Goal: Task Accomplishment & Management: Manage account settings

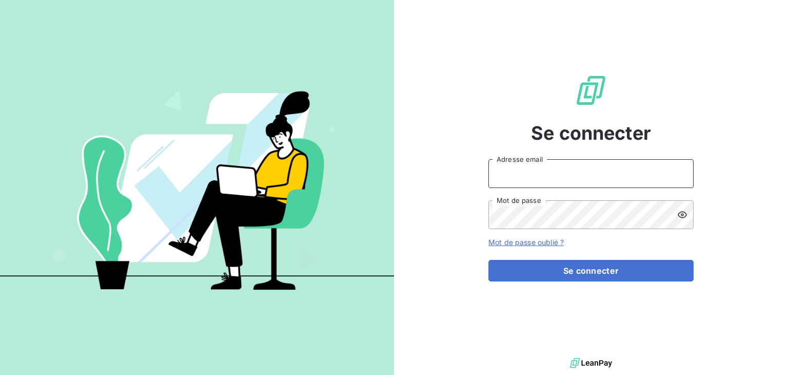
type input "[EMAIL_ADDRESS][DOMAIN_NAME]"
click at [580, 269] on button "Se connecter" at bounding box center [590, 271] width 205 height 22
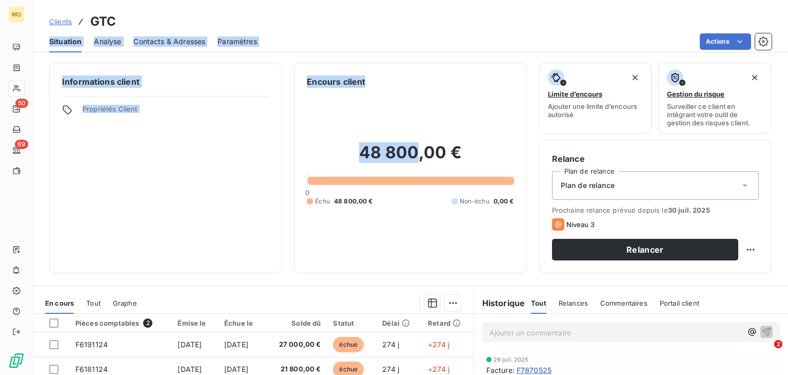
drag, startPoint x: 300, startPoint y: 26, endPoint x: 472, endPoint y: 154, distance: 215.2
click at [472, 154] on div "Clients GTC Situation Analyse Contacts & Adresses Paramètres Actions Informatio…" at bounding box center [410, 187] width 755 height 375
click at [390, 38] on div "Actions" at bounding box center [520, 41] width 502 height 16
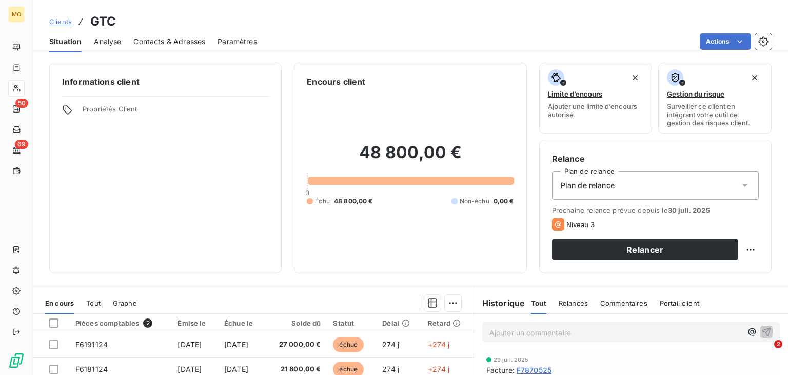
click at [367, 33] on div "Actions" at bounding box center [520, 41] width 502 height 16
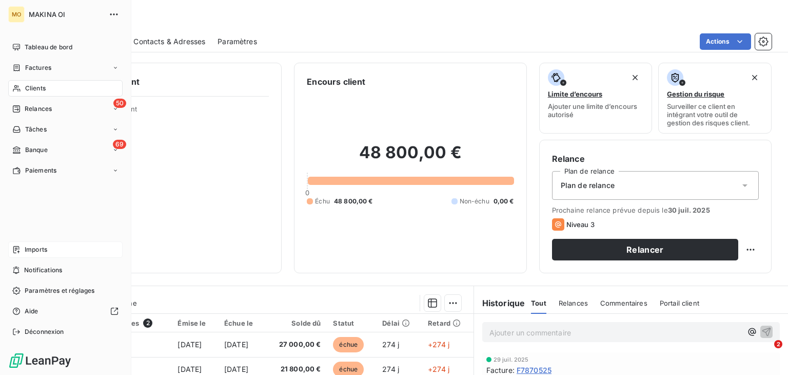
click at [21, 252] on div "Imports" at bounding box center [65, 249] width 114 height 16
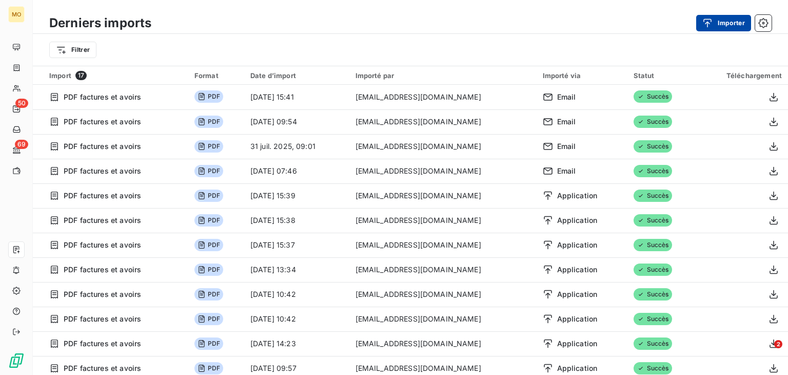
click at [710, 24] on icon "button" at bounding box center [707, 23] width 10 height 10
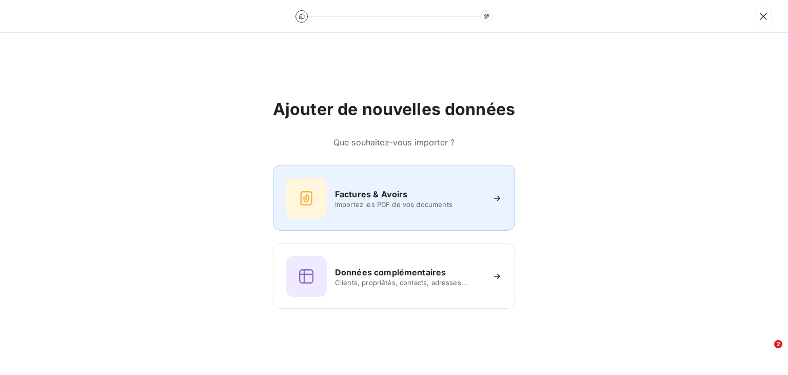
click at [390, 199] on h6 "Factures & Avoirs" at bounding box center [371, 194] width 73 height 12
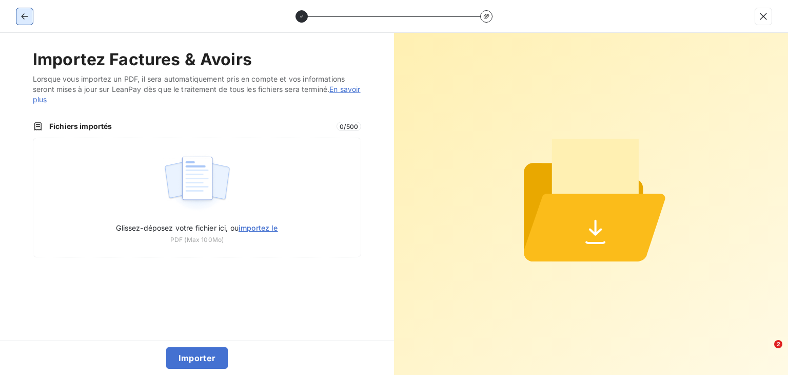
click at [20, 20] on icon "button" at bounding box center [24, 16] width 10 height 10
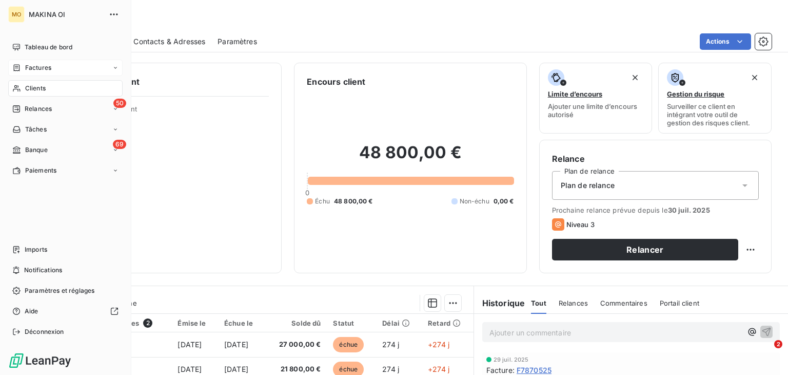
click at [57, 66] on div "Factures" at bounding box center [65, 68] width 114 height 16
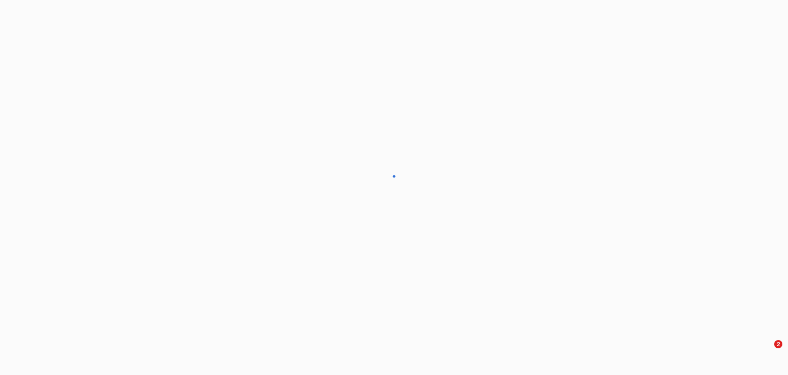
click at [57, 66] on div at bounding box center [394, 187] width 788 height 375
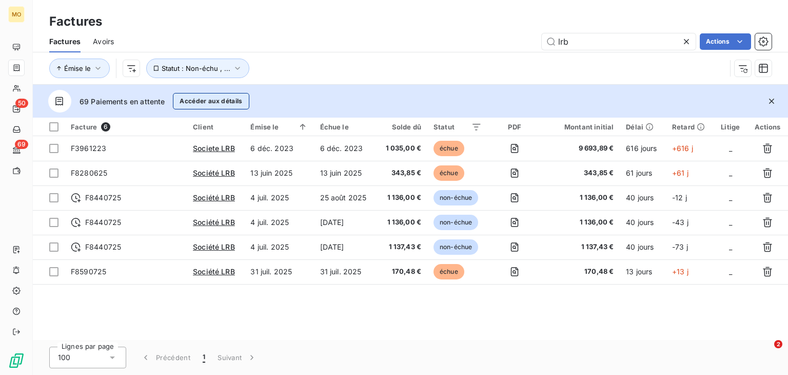
click at [208, 101] on button "Accéder aux détails" at bounding box center [211, 101] width 76 height 16
click at [685, 40] on icon at bounding box center [686, 41] width 10 height 10
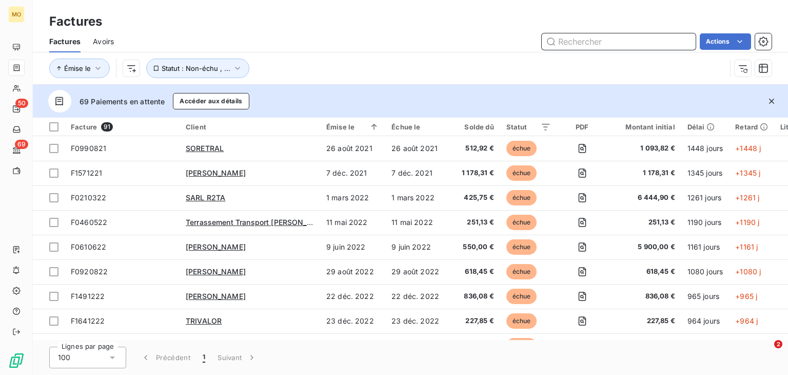
click at [582, 48] on input "text" at bounding box center [619, 41] width 154 height 16
click at [590, 43] on input "text" at bounding box center [619, 41] width 154 height 16
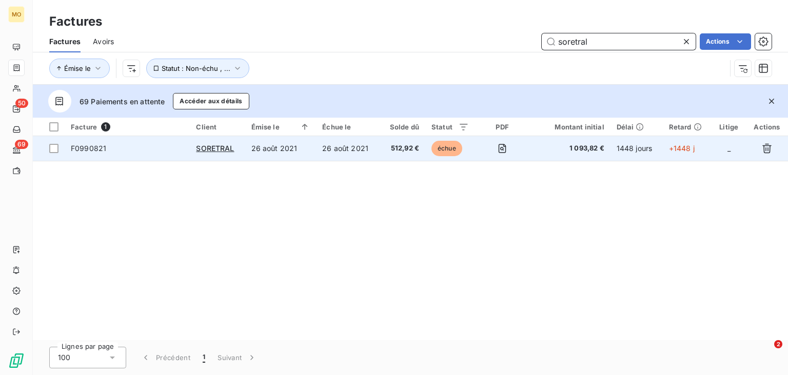
type input "soretral"
click at [148, 151] on span "F0990821" at bounding box center [127, 148] width 113 height 10
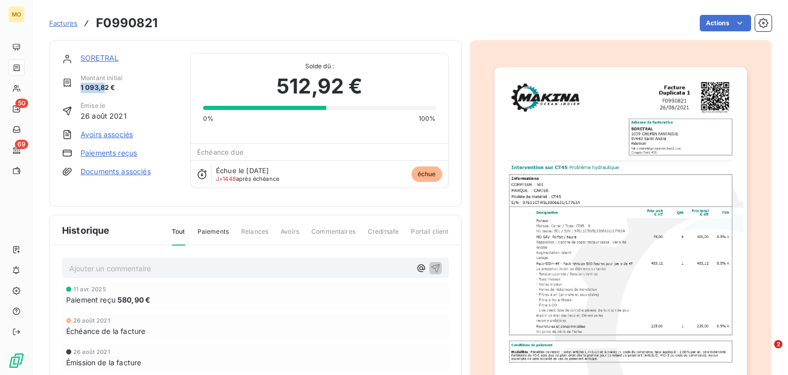
drag, startPoint x: 80, startPoint y: 86, endPoint x: 106, endPoint y: 90, distance: 27.0
click at [106, 90] on div "Montant initial 1 093,82 €" at bounding box center [120, 82] width 116 height 19
drag, startPoint x: 117, startPoint y: 87, endPoint x: 77, endPoint y: 89, distance: 40.1
click at [77, 89] on div "Montant initial 1 093,82 €" at bounding box center [120, 82] width 116 height 19
click at [135, 92] on div "Montant initial 1 093,82 €" at bounding box center [120, 82] width 116 height 19
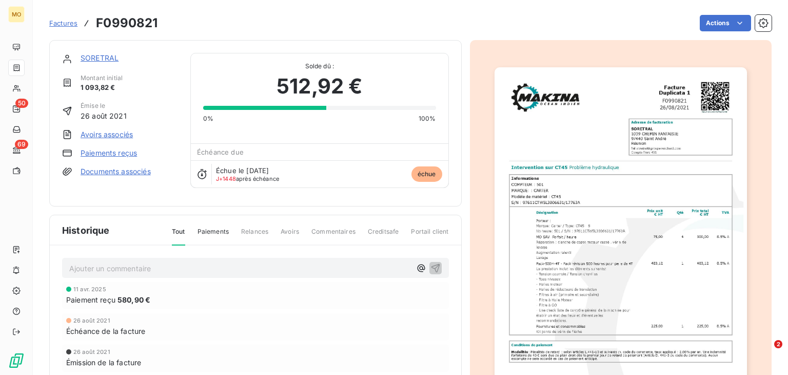
click at [115, 154] on link "Paiements reçus" at bounding box center [109, 153] width 56 height 10
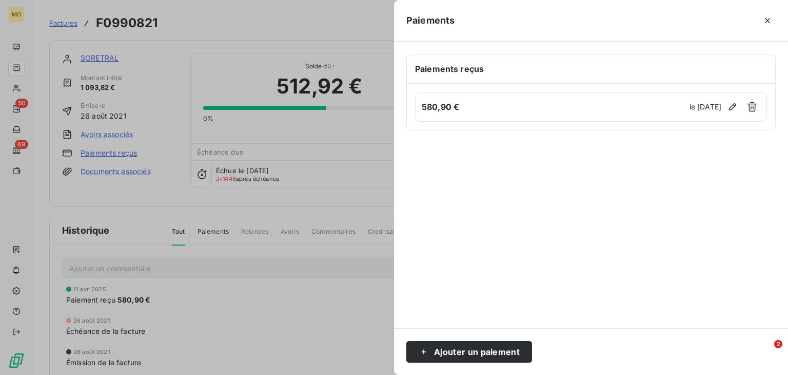
drag, startPoint x: 671, startPoint y: 107, endPoint x: 713, endPoint y: 102, distance: 42.4
click at [713, 102] on div "580,90 € le [DATE]" at bounding box center [591, 107] width 352 height 30
click at [646, 173] on div at bounding box center [590, 229] width 369 height 173
click at [457, 350] on button "Ajouter un paiement" at bounding box center [469, 352] width 126 height 22
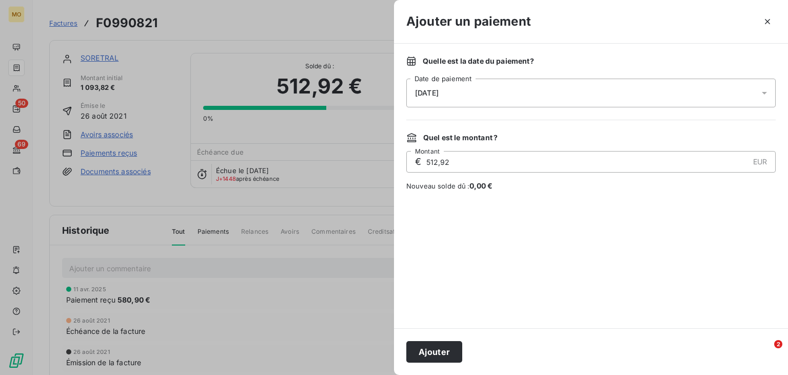
drag, startPoint x: 456, startPoint y: 160, endPoint x: 422, endPoint y: 159, distance: 33.9
click at [423, 159] on div "€ 512,92 EUR Montant" at bounding box center [590, 162] width 369 height 22
click at [422, 159] on div "€ 512,92 EUR Montant" at bounding box center [590, 162] width 369 height 22
click at [433, 161] on input "512,92" at bounding box center [586, 161] width 323 height 21
click at [451, 163] on input "512,92" at bounding box center [586, 161] width 323 height 21
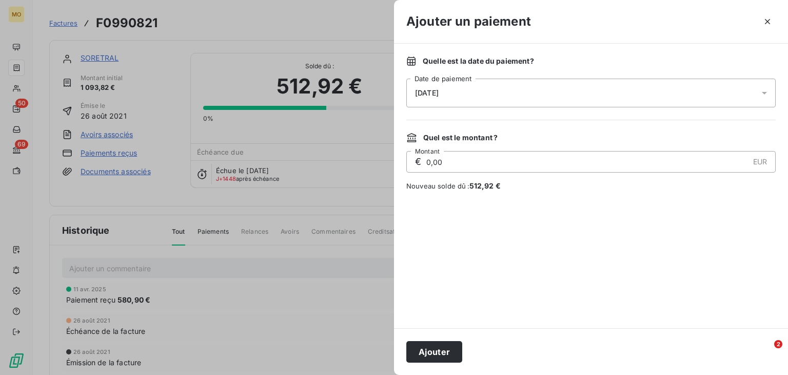
click at [430, 162] on input "0,00" at bounding box center [586, 161] width 323 height 21
type input "12,00"
click at [435, 345] on button "Ajouter" at bounding box center [434, 352] width 56 height 22
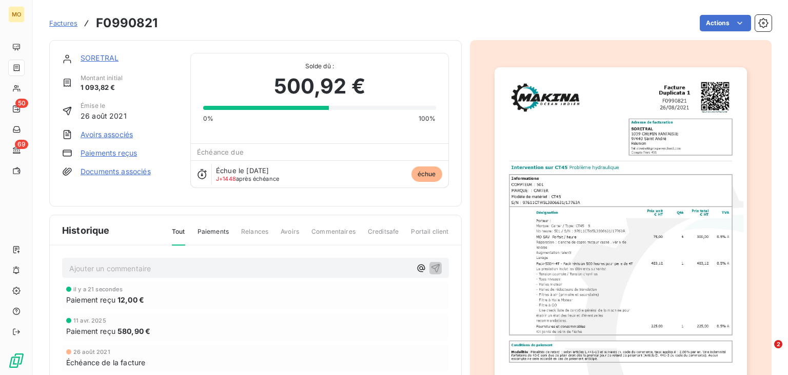
click at [119, 155] on link "Paiements reçus" at bounding box center [109, 153] width 56 height 10
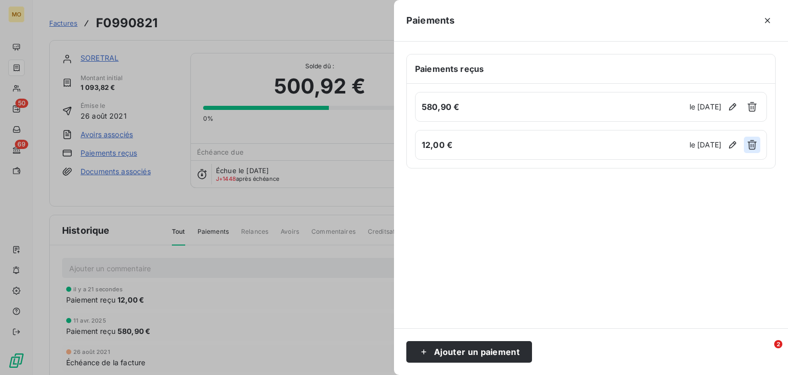
click at [754, 145] on icon "button" at bounding box center [752, 145] width 10 height 10
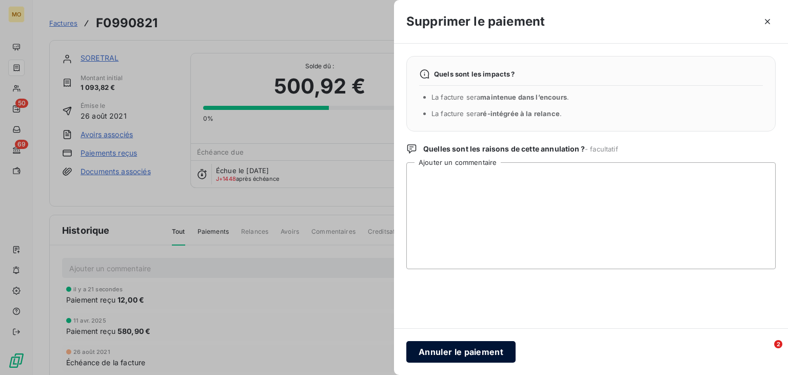
click at [470, 349] on button "Annuler le paiement" at bounding box center [460, 352] width 109 height 22
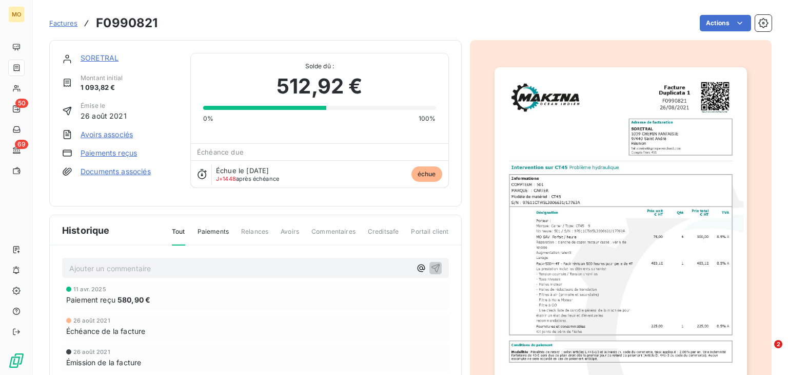
click at [101, 133] on link "Avoirs associés" at bounding box center [107, 134] width 52 height 10
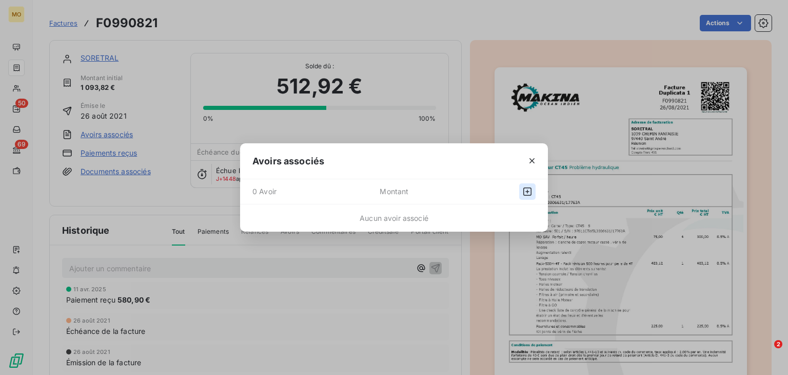
click at [527, 193] on icon "button" at bounding box center [527, 191] width 10 height 10
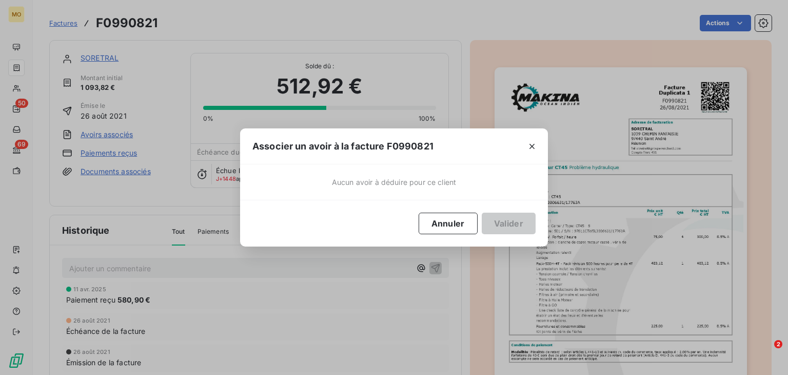
click at [347, 172] on div "Aucun avoir à déduire pour ce client" at bounding box center [394, 181] width 308 height 35
click at [538, 141] on button "button" at bounding box center [532, 146] width 16 height 16
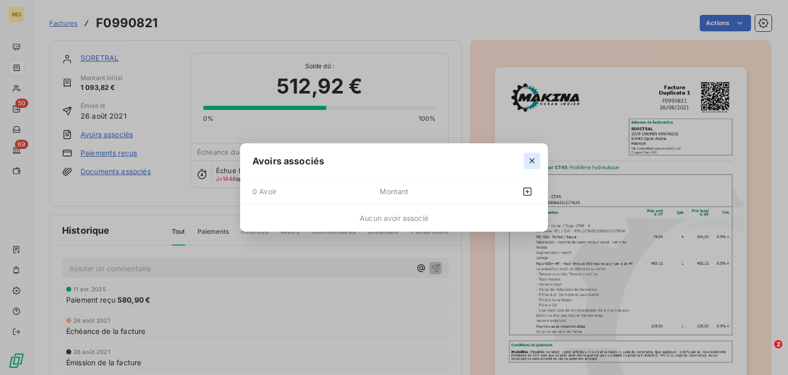
click at [528, 156] on icon "button" at bounding box center [532, 160] width 10 height 10
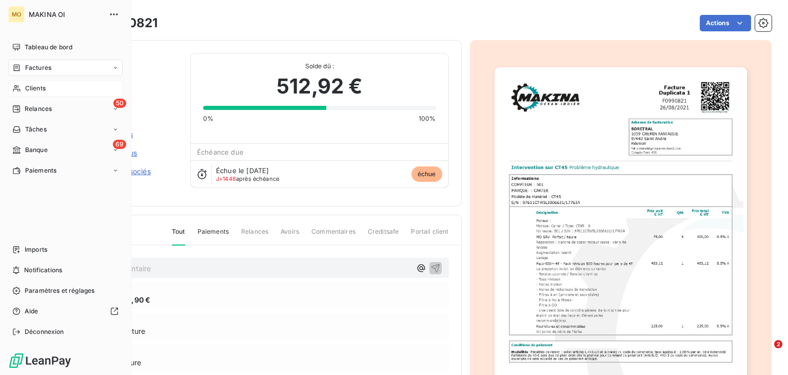
click at [50, 91] on div "Clients" at bounding box center [65, 88] width 114 height 16
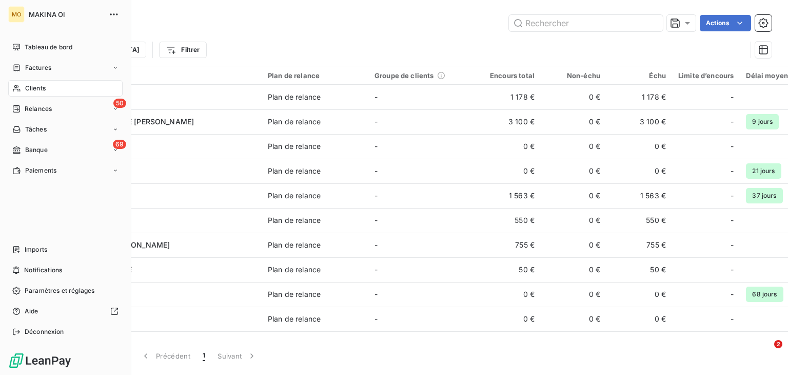
click at [46, 85] on div "Clients" at bounding box center [65, 88] width 114 height 16
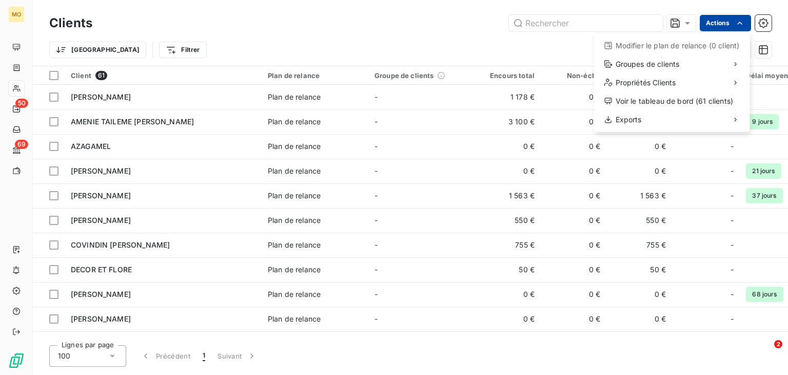
click at [747, 25] on html "MO 50 69 Clients Actions Modifier le plan de relance (0 client) Groupes de clie…" at bounding box center [394, 187] width 788 height 375
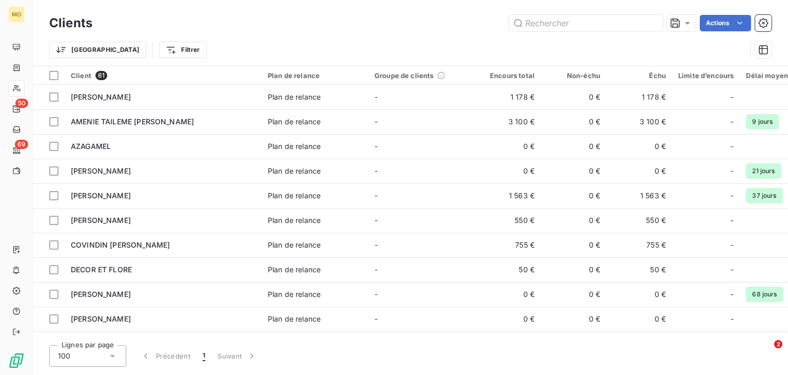
click at [480, 43] on html "MO 50 69 Clients Actions Trier Filtrer Client 61 Plan de relance Groupe de clie…" at bounding box center [394, 187] width 788 height 375
click at [762, 25] on icon "button" at bounding box center [763, 23] width 10 height 10
click at [686, 25] on html "MO 50 69 Clients Actions Trier Filtrer Client 61 Plan de relance Groupe de clie…" at bounding box center [394, 187] width 788 height 375
click at [686, 25] on icon at bounding box center [687, 23] width 10 height 10
drag, startPoint x: 711, startPoint y: 46, endPoint x: 763, endPoint y: 23, distance: 57.9
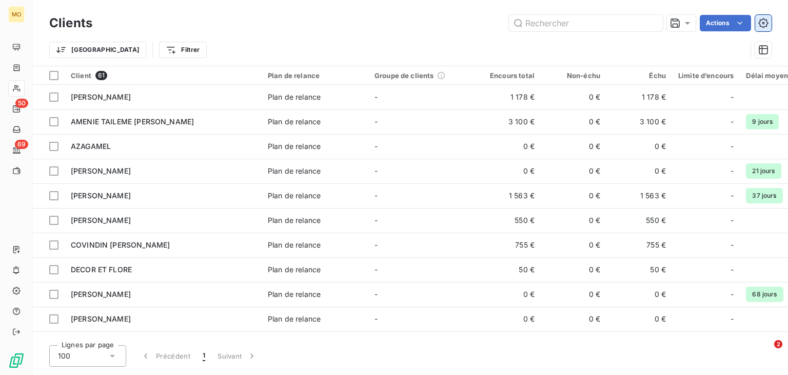
click at [763, 23] on div "Clients Actions Trier Filtrer" at bounding box center [410, 38] width 722 height 53
click at [760, 55] on button "button" at bounding box center [763, 50] width 16 height 16
click at [759, 27] on icon "button" at bounding box center [763, 23] width 10 height 10
click at [768, 26] on icon "button" at bounding box center [763, 23] width 10 height 10
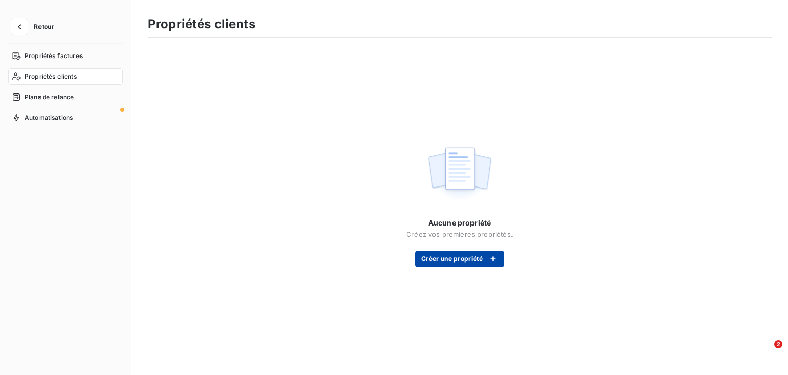
click at [496, 259] on icon "button" at bounding box center [493, 258] width 10 height 10
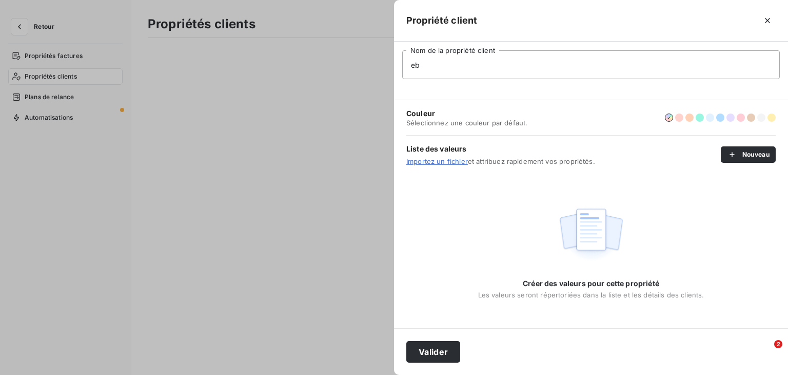
type input "e"
type input "[PERSON_NAME]"
click at [763, 17] on icon "button" at bounding box center [767, 20] width 10 height 10
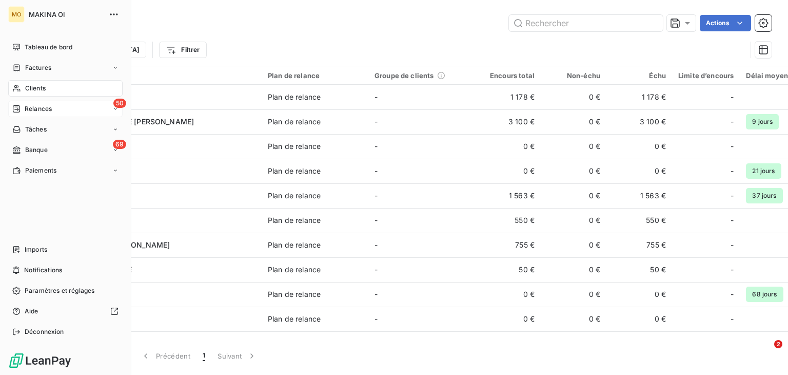
click at [72, 111] on div "50 Relances" at bounding box center [65, 109] width 114 height 16
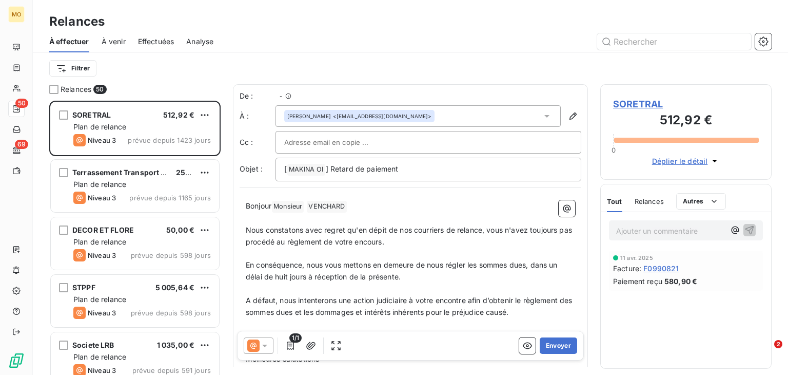
scroll to position [266, 163]
click at [115, 43] on span "À venir" at bounding box center [114, 41] width 24 height 10
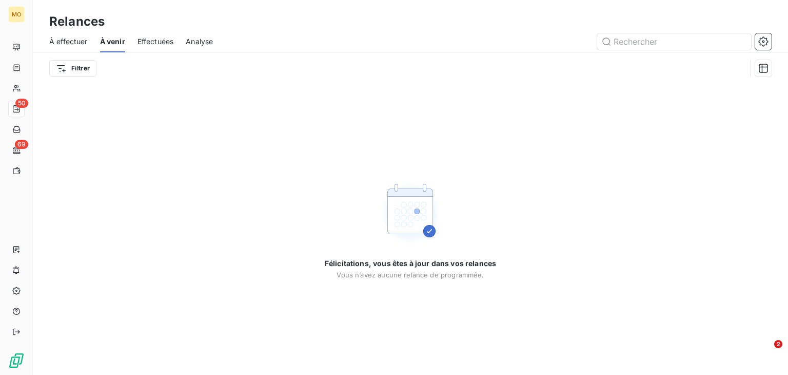
click at [143, 39] on span "Effectuées" at bounding box center [155, 41] width 36 height 10
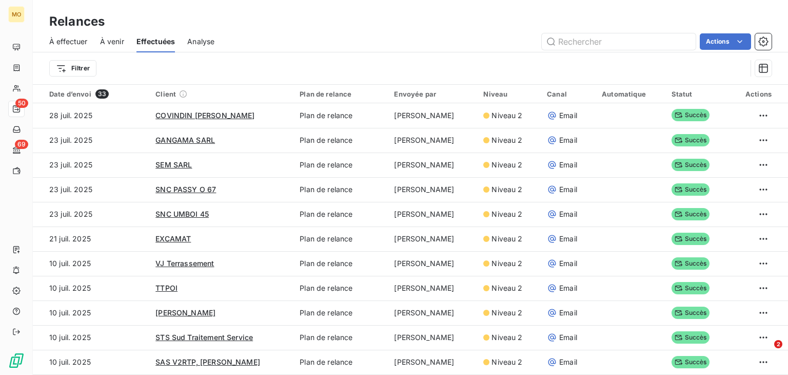
click at [201, 44] on span "Analyse" at bounding box center [200, 41] width 27 height 10
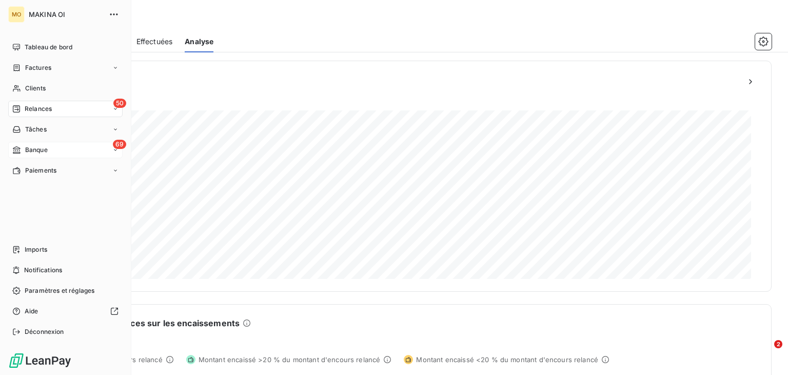
click at [60, 151] on div "69 Banque" at bounding box center [65, 150] width 114 height 16
